Goal: Book appointment/travel/reservation

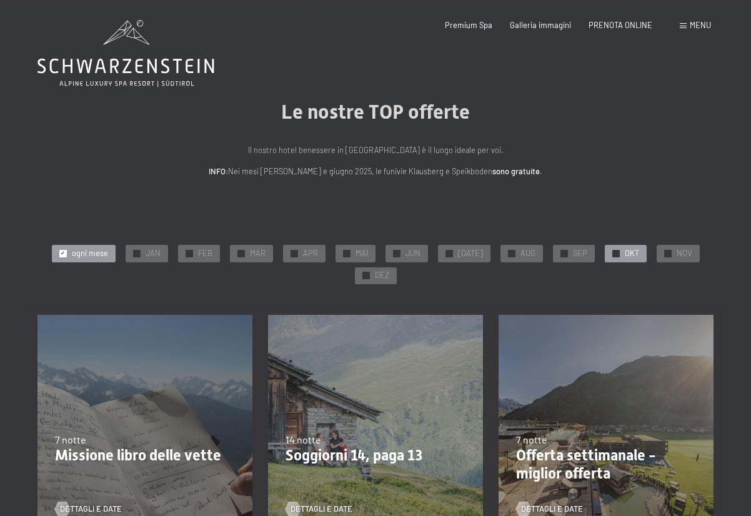
click at [614, 252] on span "✓" at bounding box center [616, 253] width 4 height 7
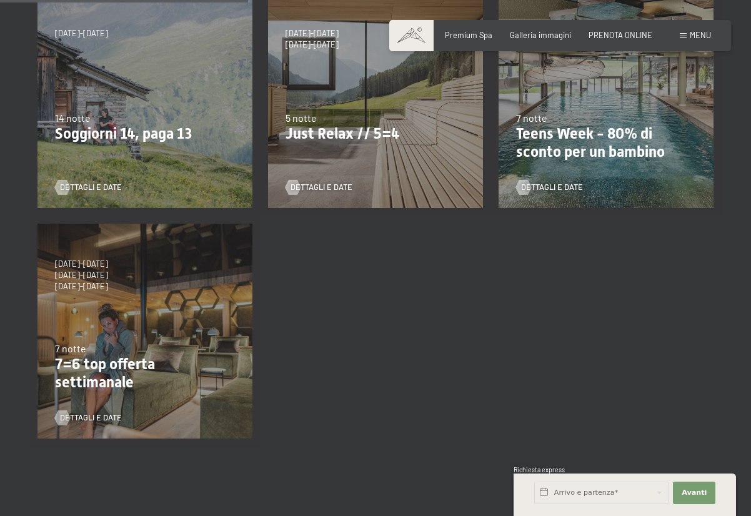
scroll to position [322, 0]
click at [102, 413] on span "Dettagli e Date" at bounding box center [103, 417] width 62 height 11
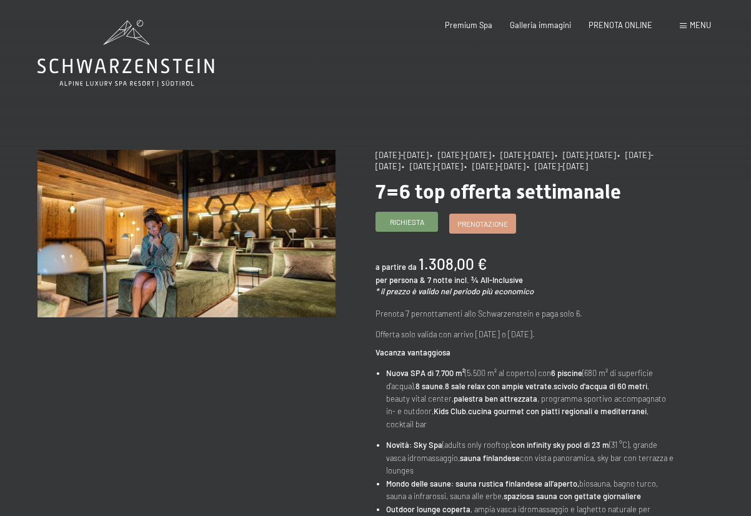
click at [409, 227] on span "Richiesta" at bounding box center [407, 222] width 34 height 11
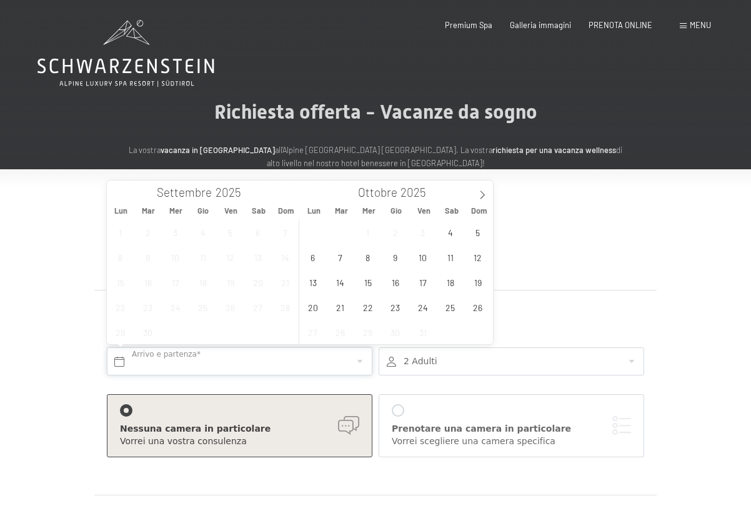
click at [311, 357] on input "text" at bounding box center [240, 361] width 266 height 28
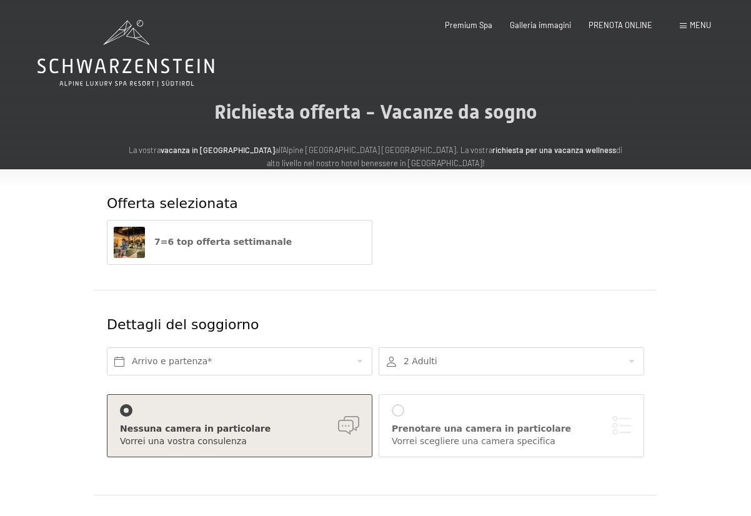
click at [440, 354] on div at bounding box center [512, 361] width 266 height 28
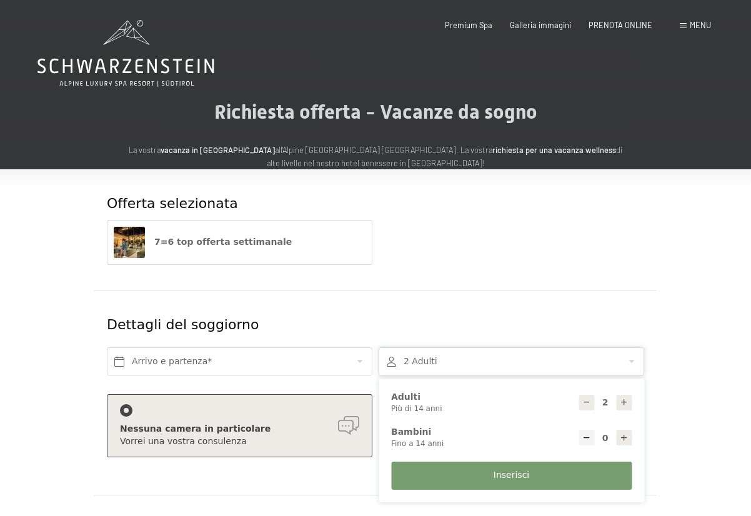
click at [587, 399] on icon at bounding box center [586, 402] width 9 height 9
type input "1"
click at [560, 274] on div "7=6 top offerta settimanale" at bounding box center [376, 248] width 544 height 57
